Goal: Task Accomplishment & Management: Manage account settings

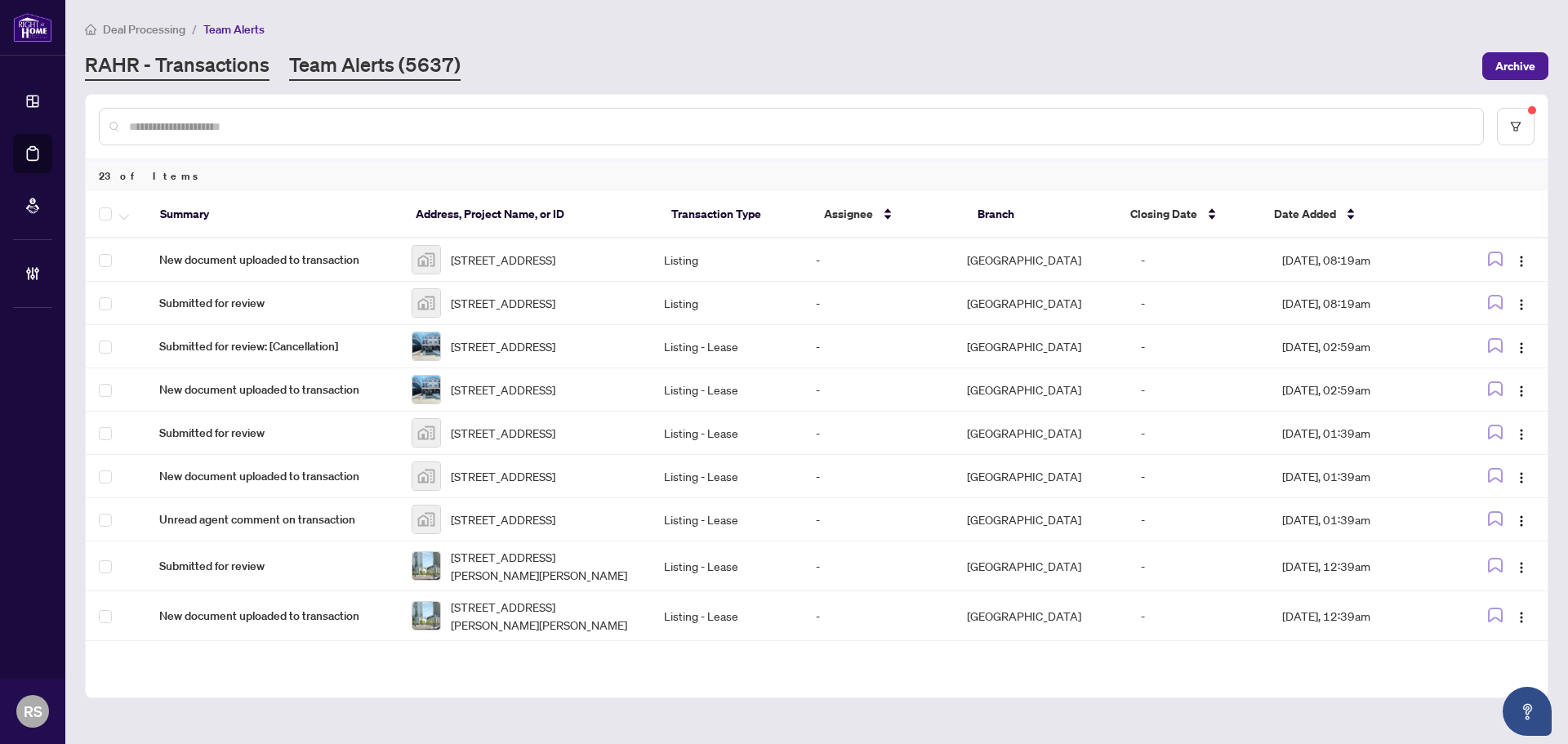
click at [190, 66] on link "RAHR - Transactions" at bounding box center [177, 66] width 185 height 29
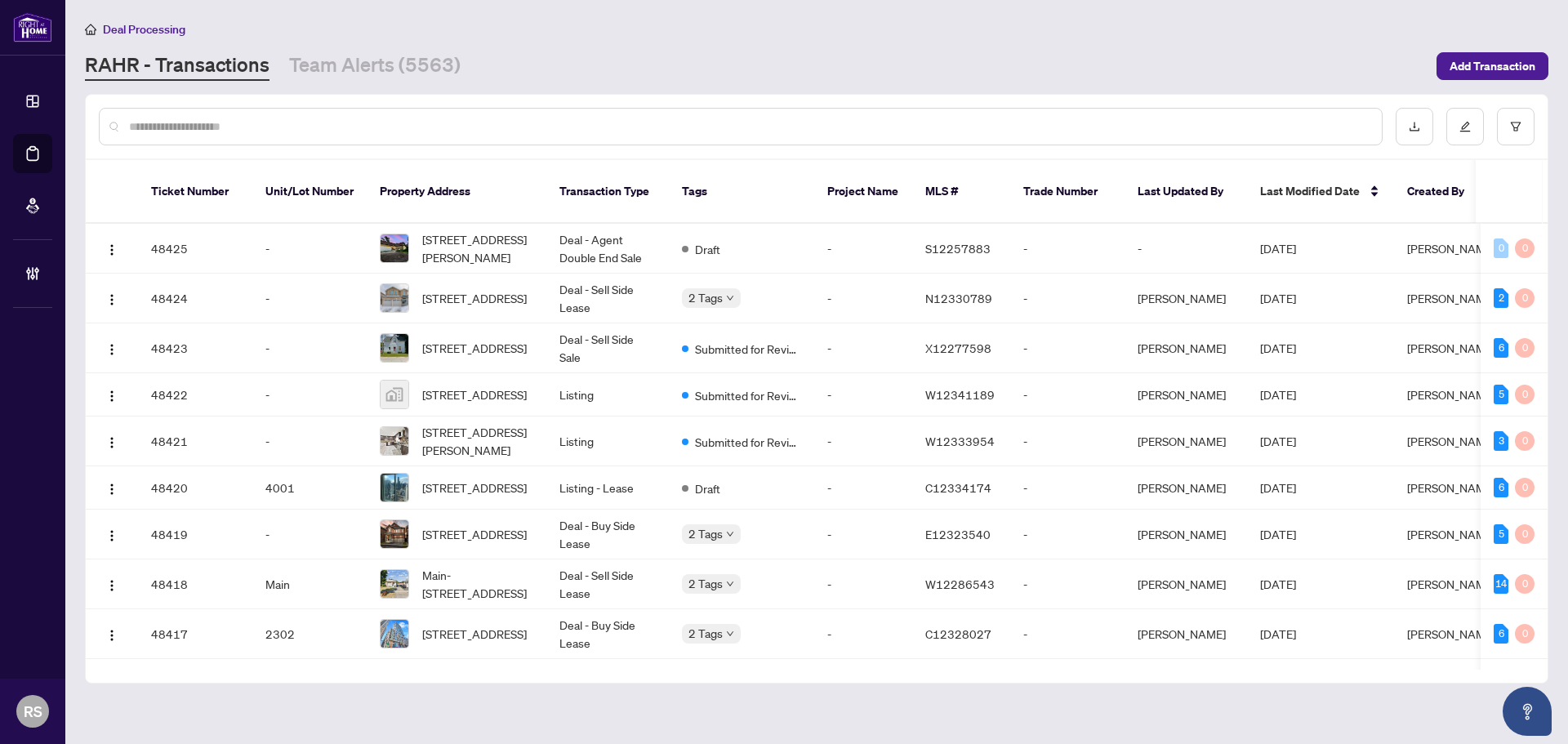
click at [171, 124] on input "text" at bounding box center [749, 126] width 1239 height 18
paste input "**********"
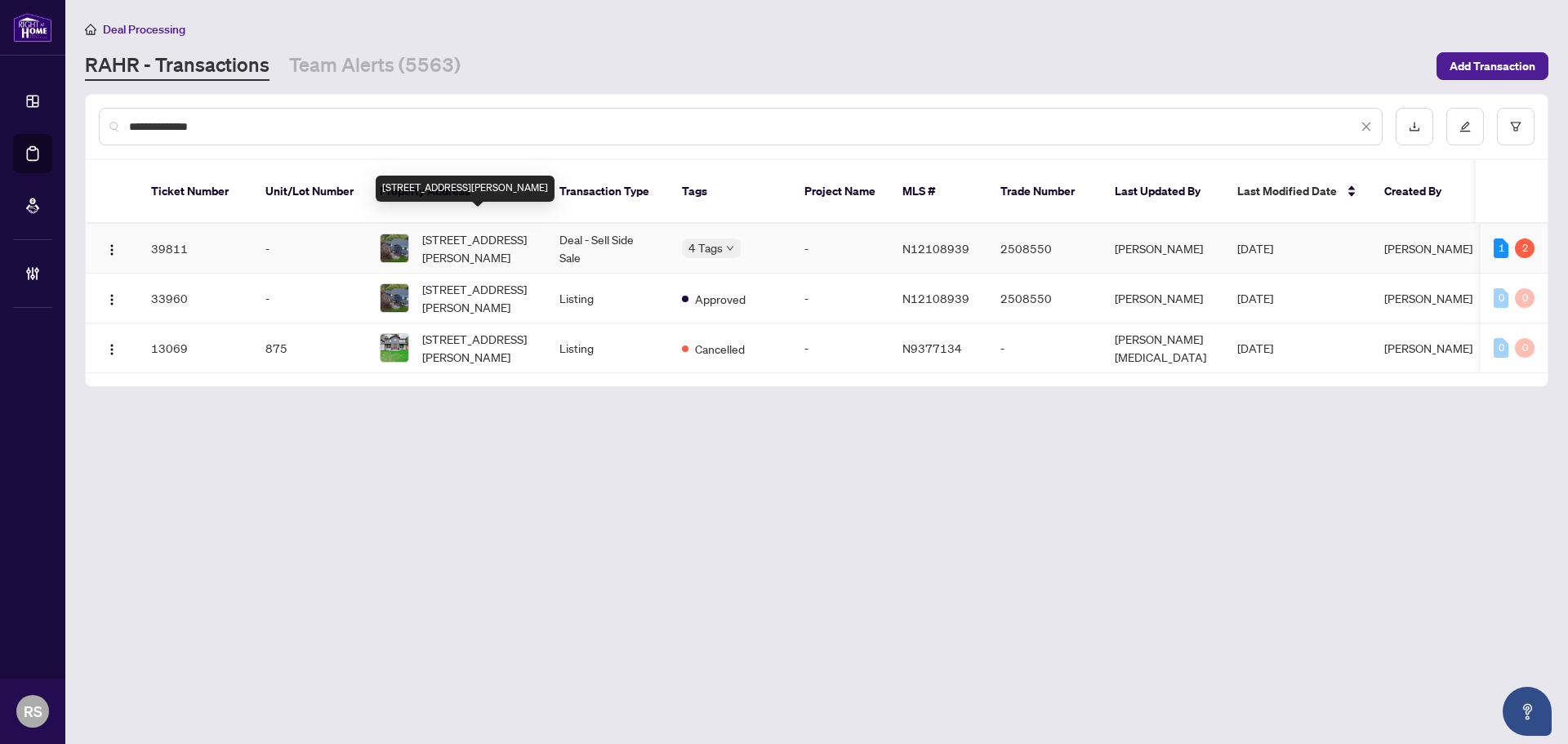
type input "**********"
click at [467, 230] on span "[STREET_ADDRESS][PERSON_NAME]" at bounding box center [478, 248] width 111 height 36
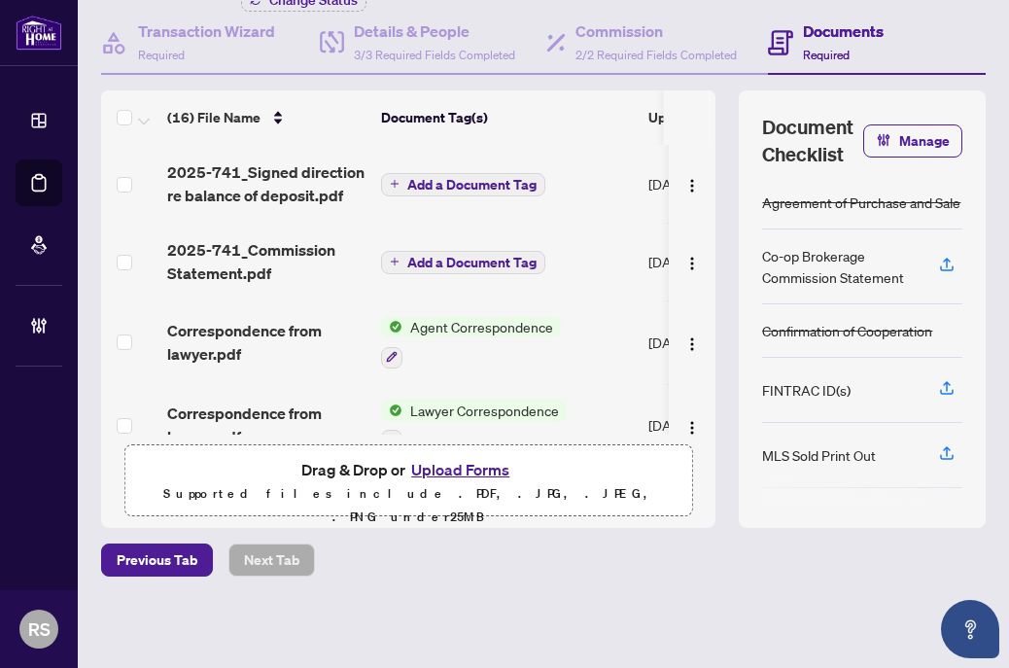
click at [436, 184] on span "Add a Document Tag" at bounding box center [471, 185] width 129 height 14
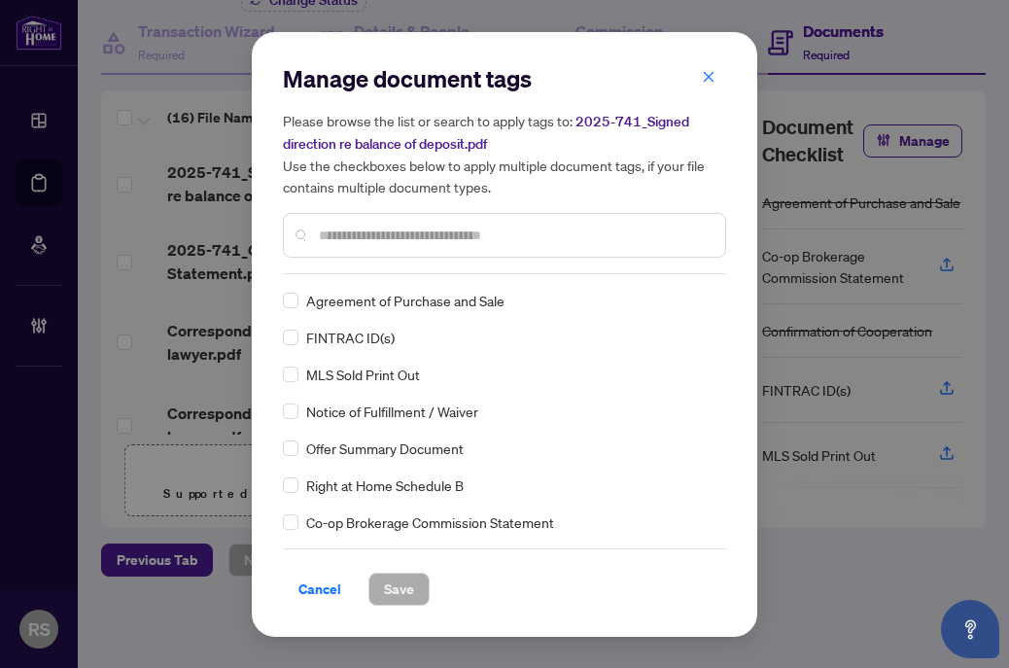
click at [381, 232] on input "text" at bounding box center [514, 235] width 391 height 21
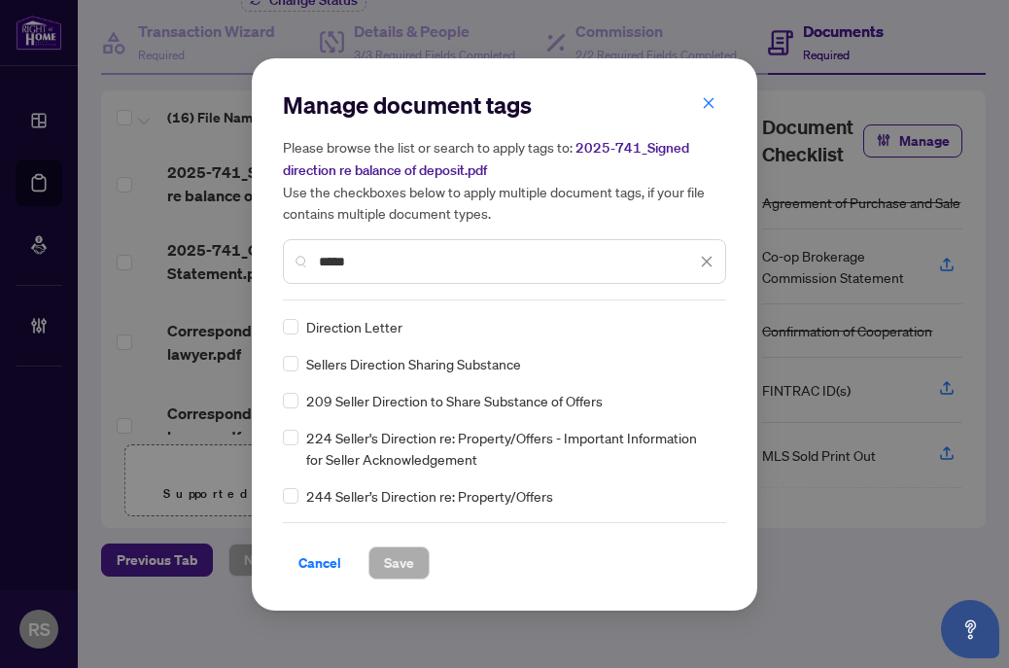
type input "*****"
click at [409, 566] on span "Save" at bounding box center [399, 562] width 30 height 31
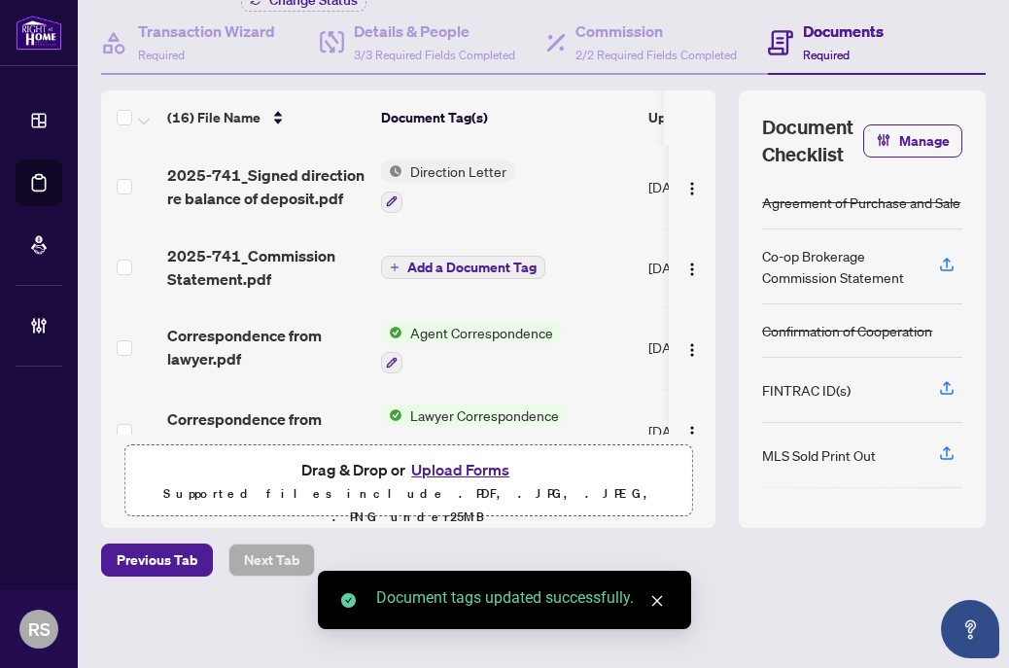
click at [484, 276] on button "Add a Document Tag" at bounding box center [463, 267] width 164 height 23
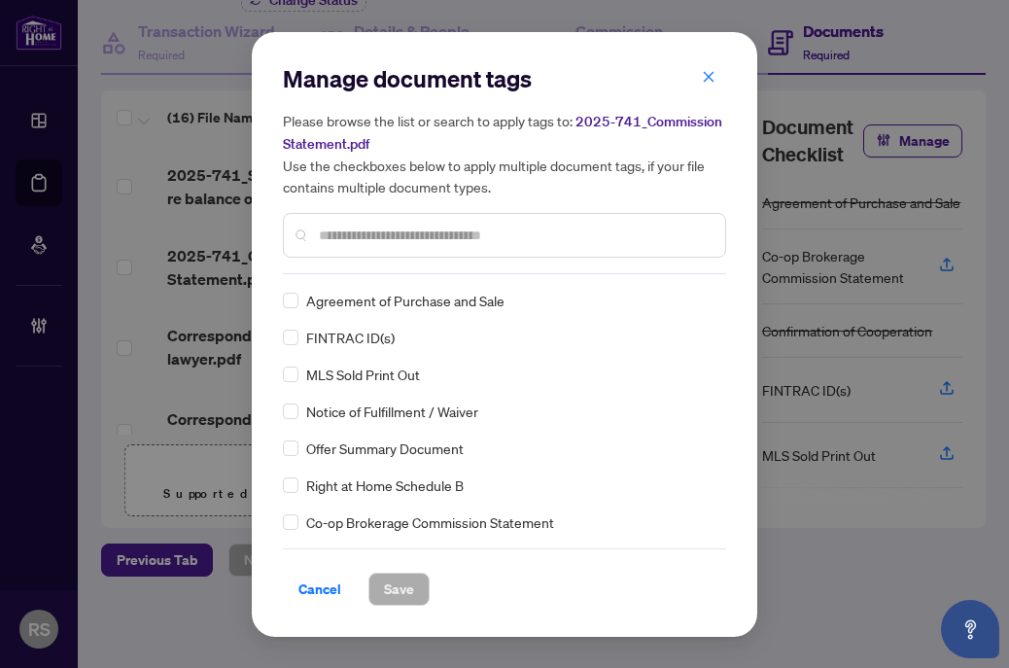
click at [412, 240] on input "text" at bounding box center [514, 235] width 391 height 21
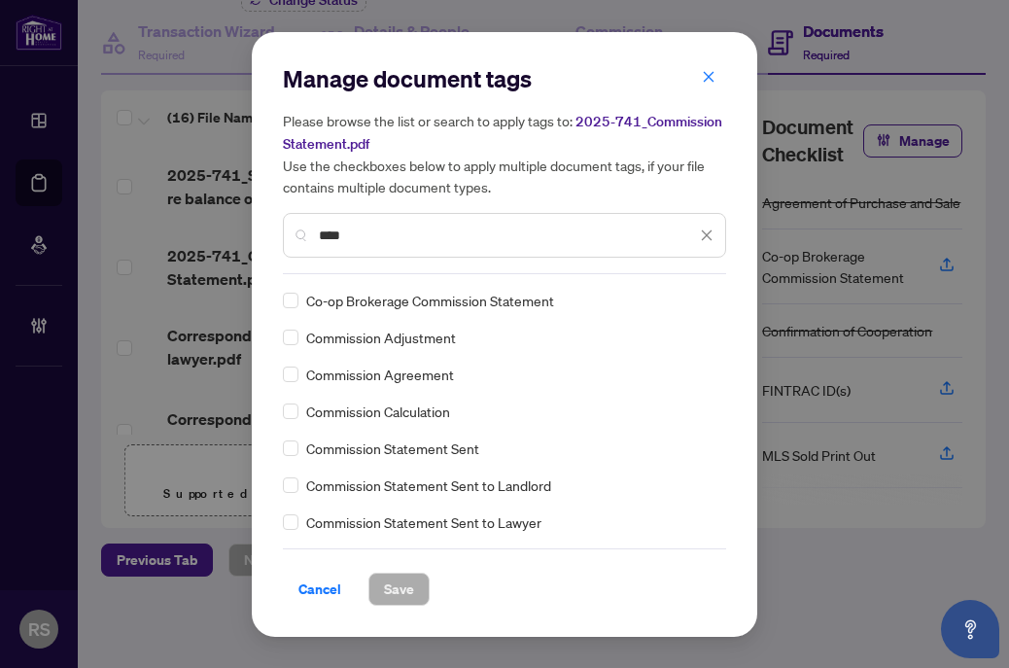
type input "****"
click at [413, 451] on span "Commission Statement Sent" at bounding box center [392, 447] width 173 height 21
click at [393, 593] on span "Save" at bounding box center [399, 588] width 30 height 31
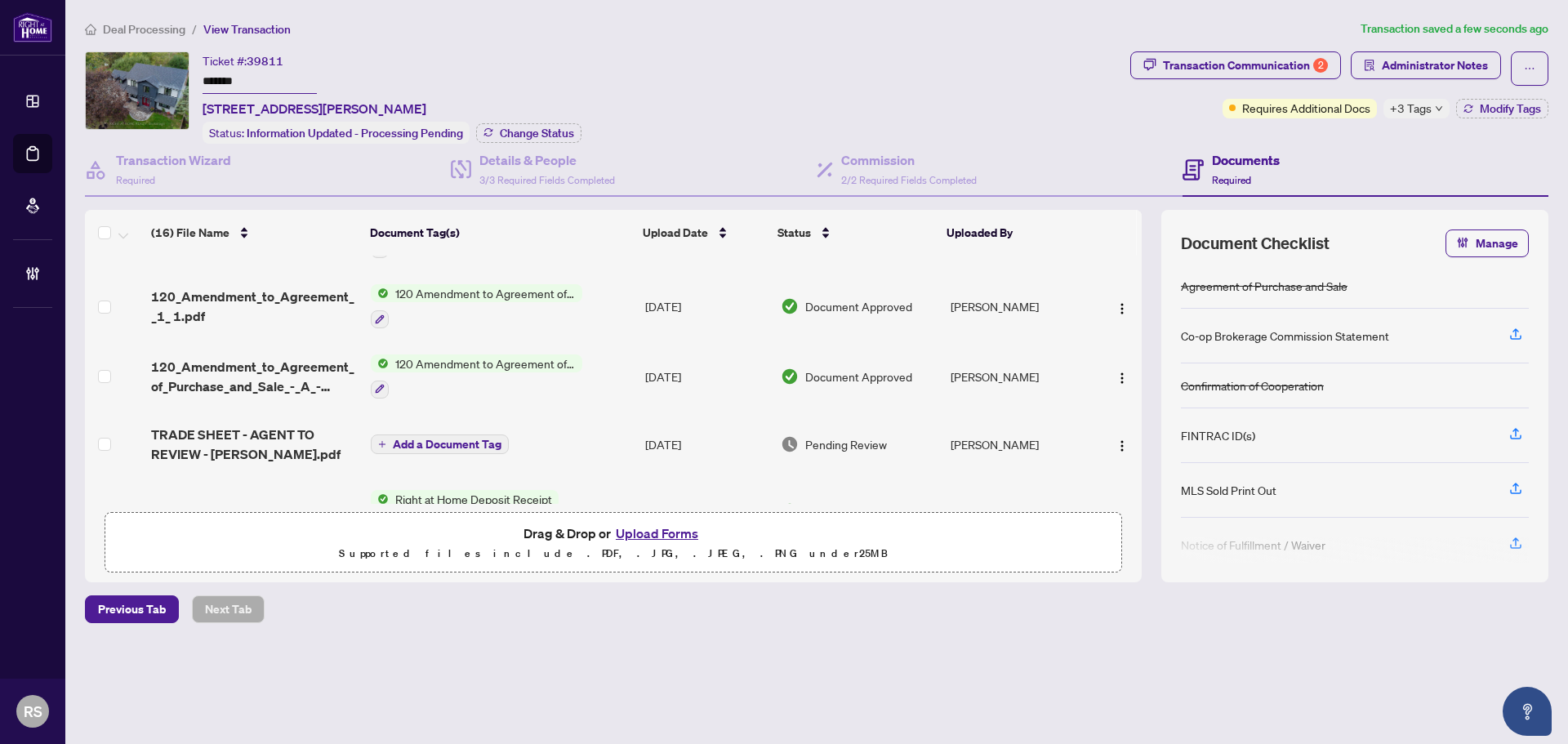
scroll to position [572, 0]
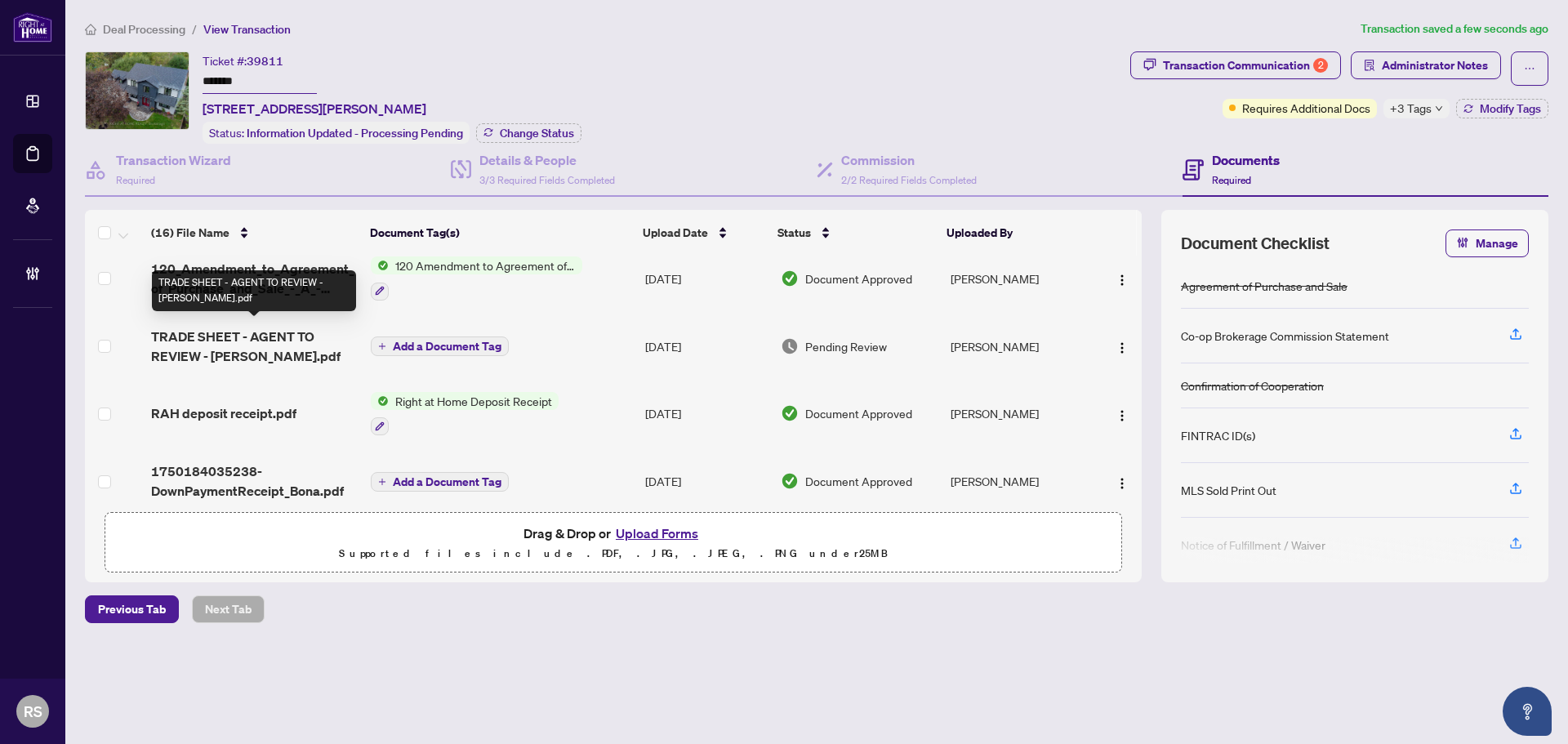
click at [262, 333] on span "TRADE SHEET - AGENT TO REVIEW - [PERSON_NAME].pdf" at bounding box center [255, 346] width 207 height 40
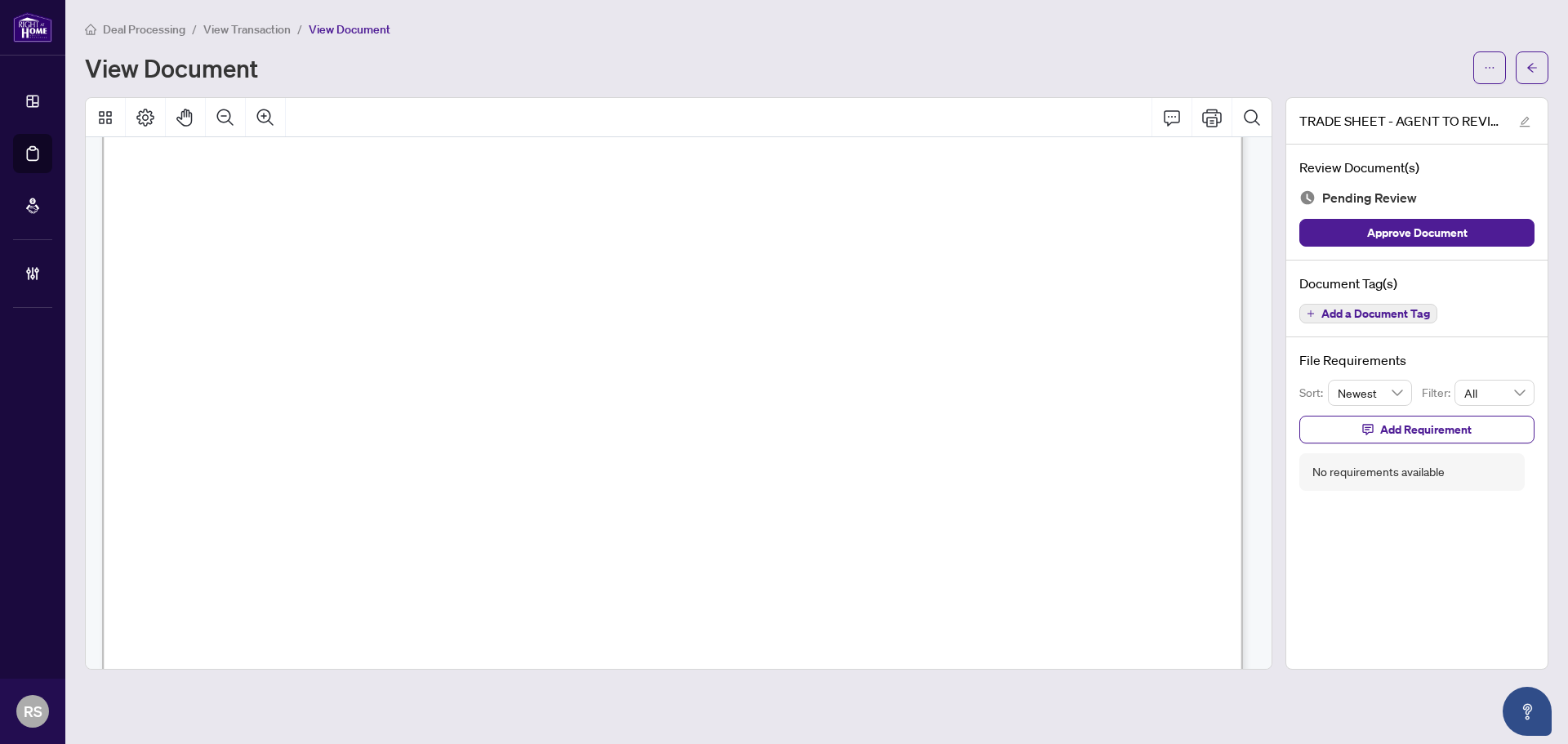
scroll to position [245, 0]
click at [240, 27] on span "View Transaction" at bounding box center [247, 29] width 87 height 14
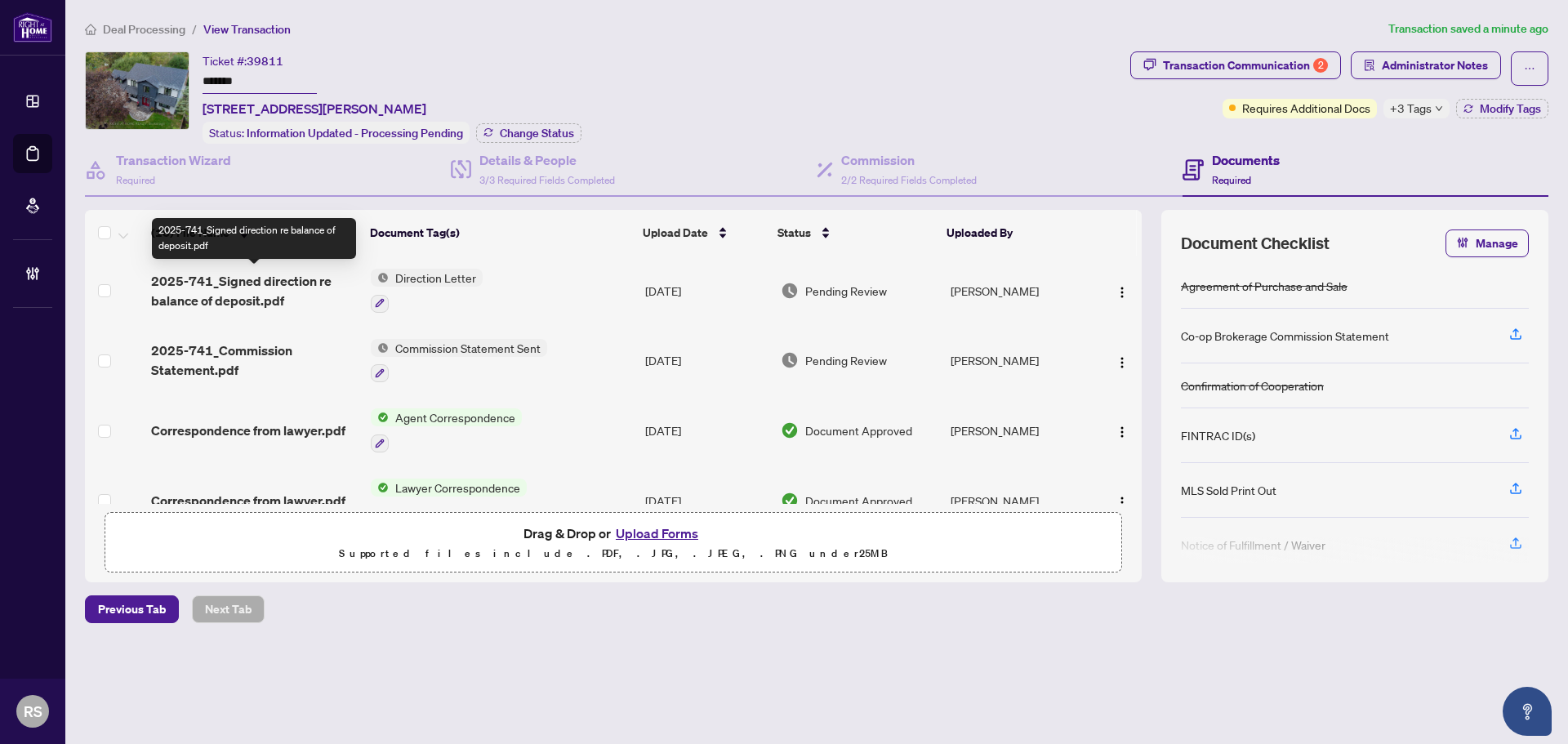
click at [259, 289] on span "2025-741_Signed direction re balance of deposit.pdf" at bounding box center [255, 291] width 207 height 40
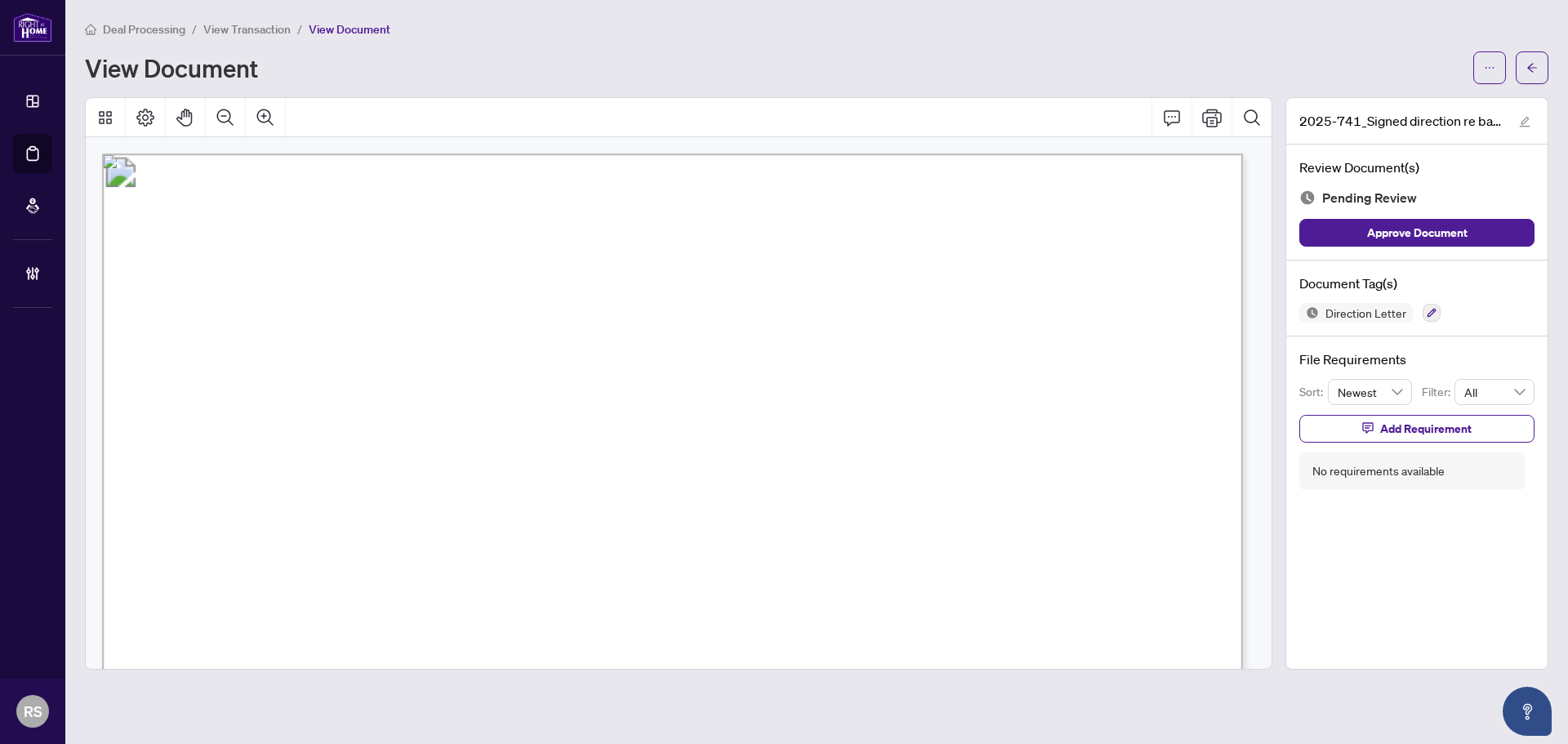
click at [139, 28] on span "Deal Processing" at bounding box center [144, 29] width 82 height 14
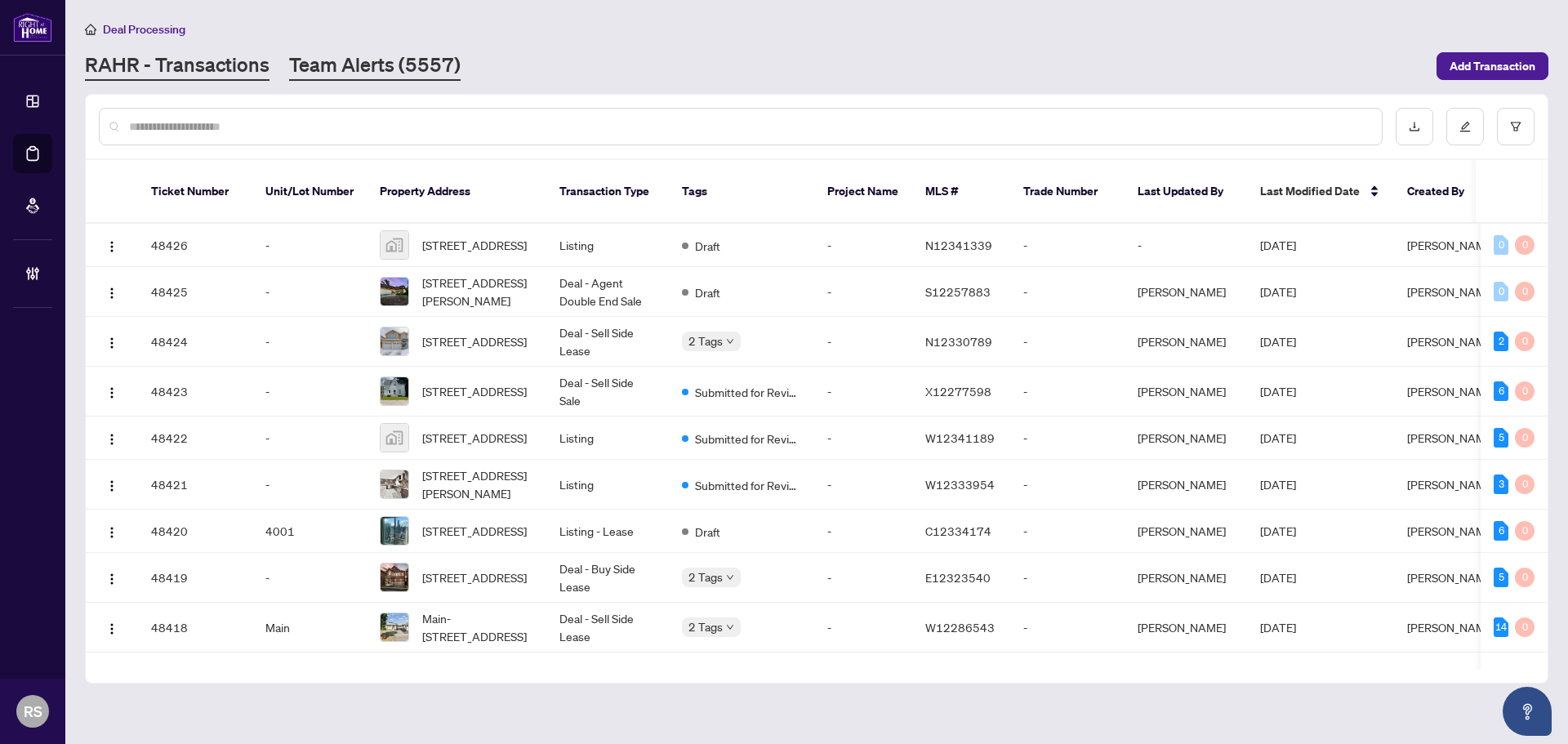
click at [337, 64] on link "Team Alerts (5557)" at bounding box center [375, 66] width 171 height 29
